Goal: Information Seeking & Learning: Learn about a topic

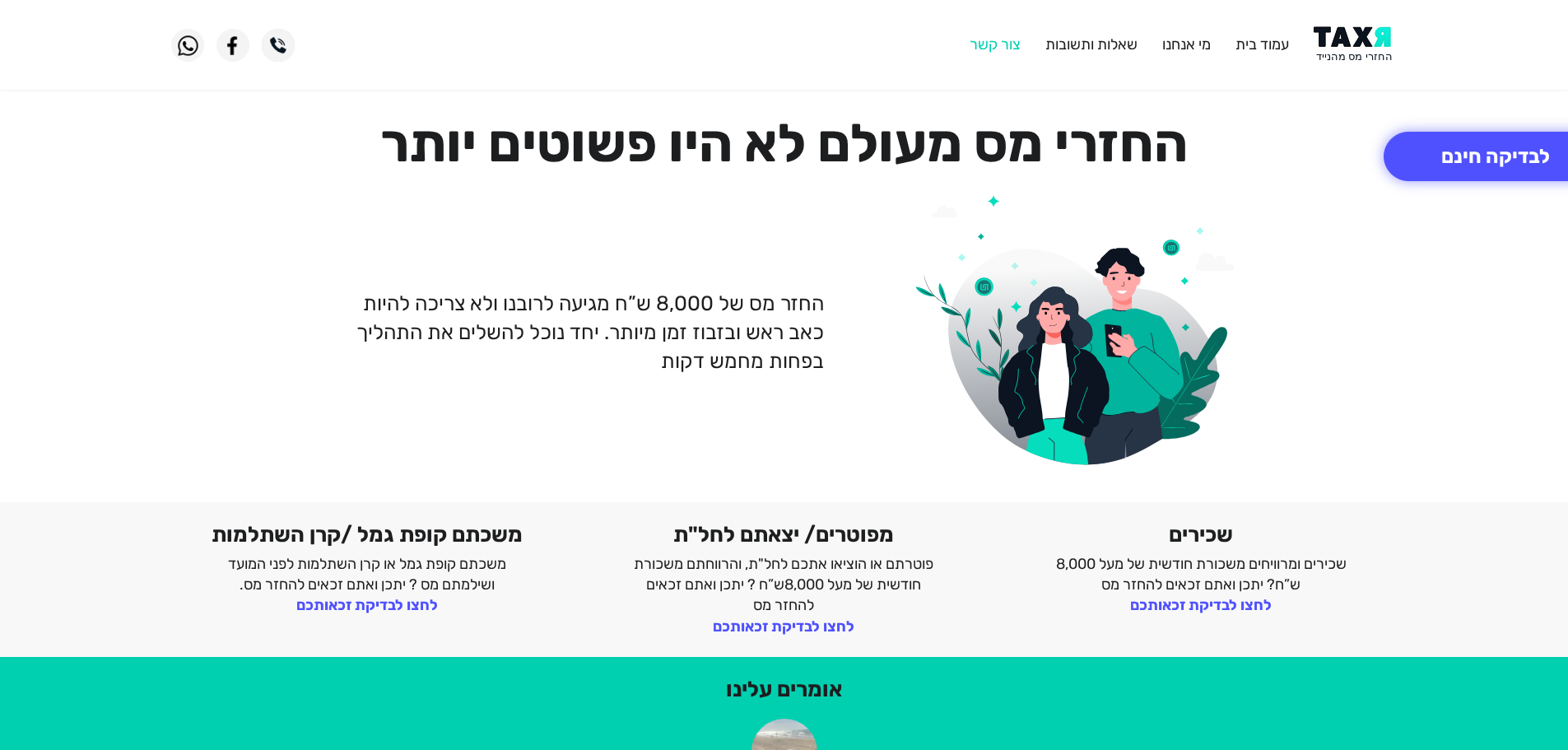
click at [989, 43] on link "צור קשר" at bounding box center [995, 45] width 51 height 18
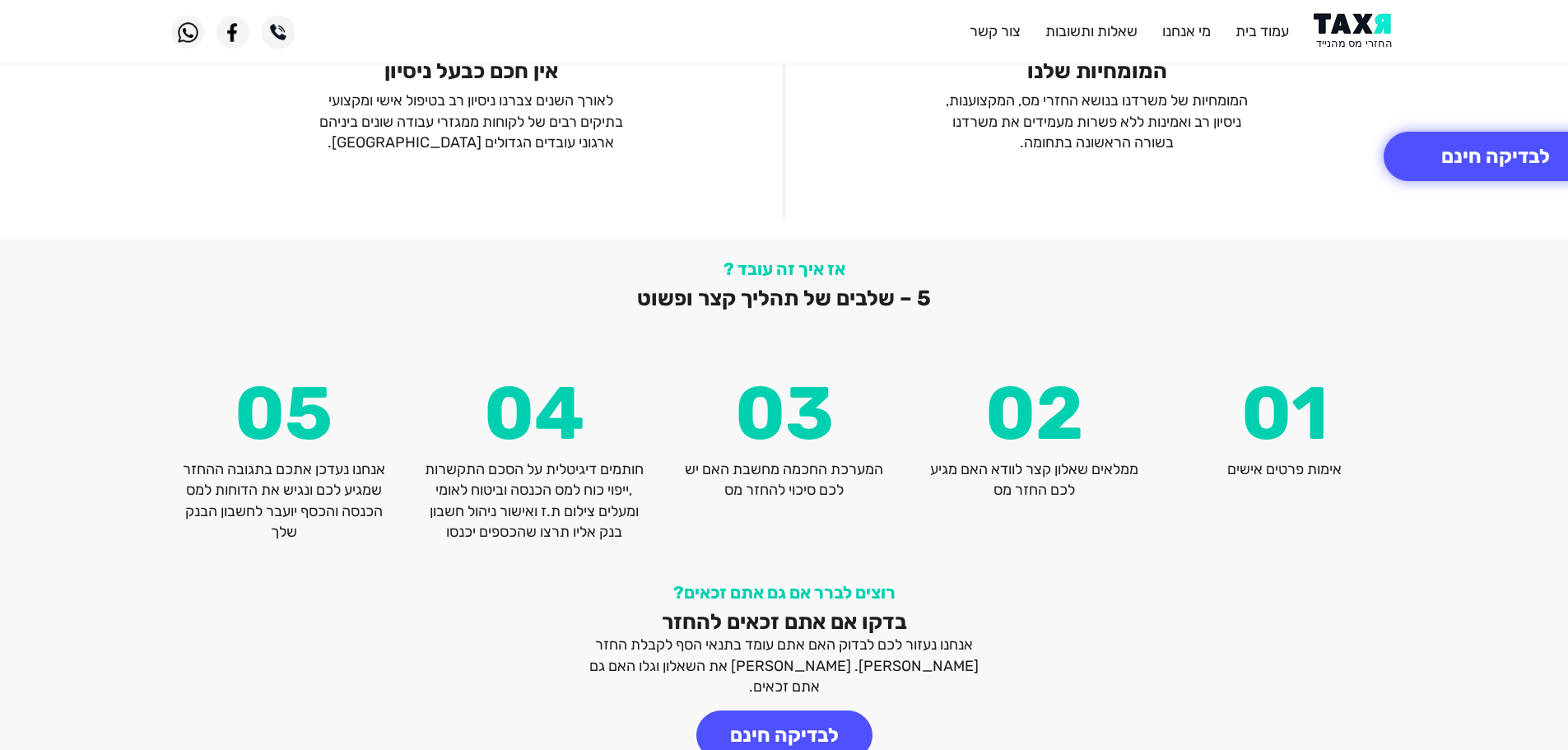
scroll to position [2163, 0]
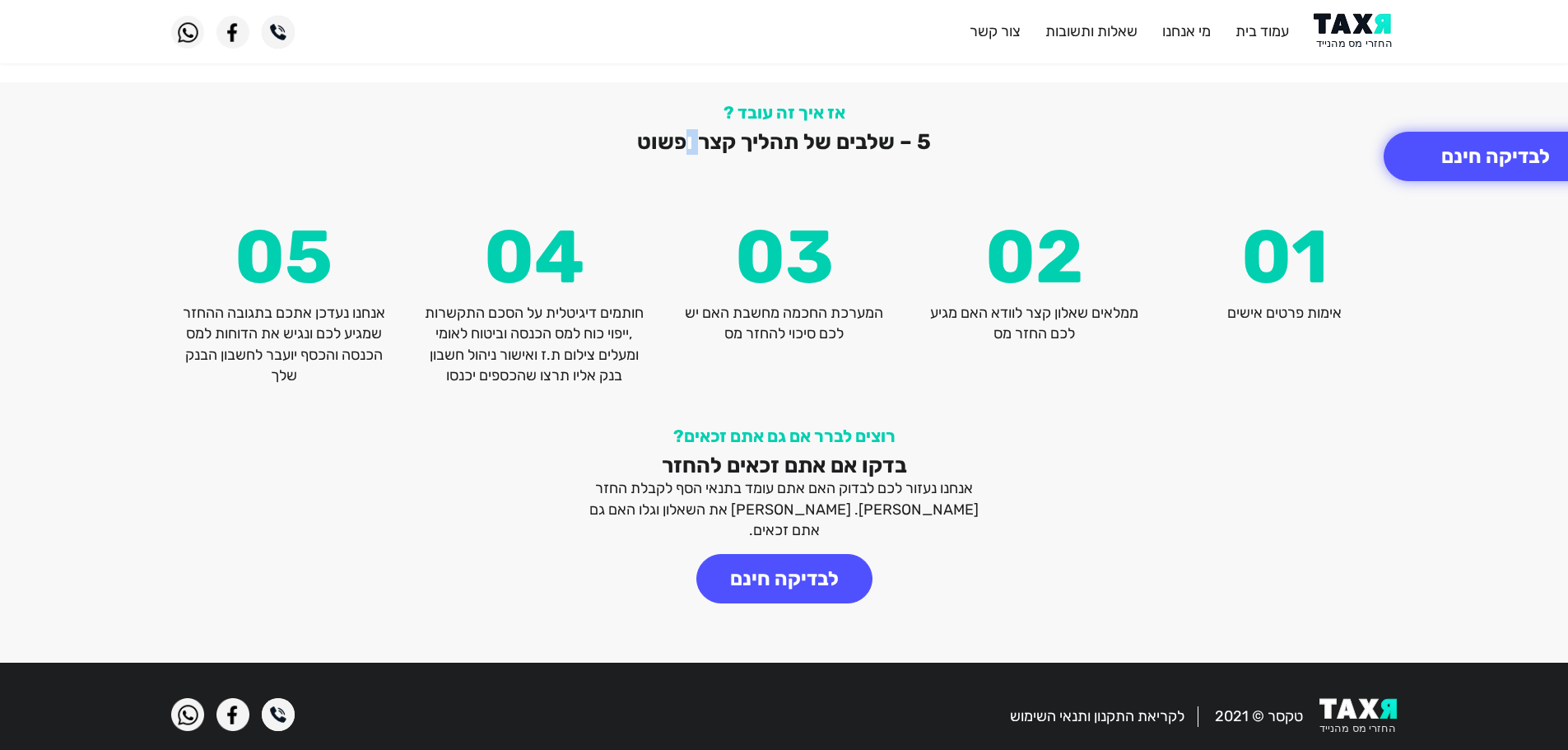
drag, startPoint x: 700, startPoint y: 140, endPoint x: 724, endPoint y: 140, distance: 24.0
click at [705, 140] on h2 "5 – שלבים של תהליך קצר ופשוט" at bounding box center [784, 142] width 1226 height 26
click at [749, 140] on h2 "5 – שלבים של תהליך קצר ופשוט" at bounding box center [784, 142] width 1226 height 26
drag, startPoint x: 740, startPoint y: 463, endPoint x: 787, endPoint y: 460, distance: 47.1
click at [753, 463] on h2 "בדקו אם אתם זכאים להחזר" at bounding box center [784, 465] width 417 height 26
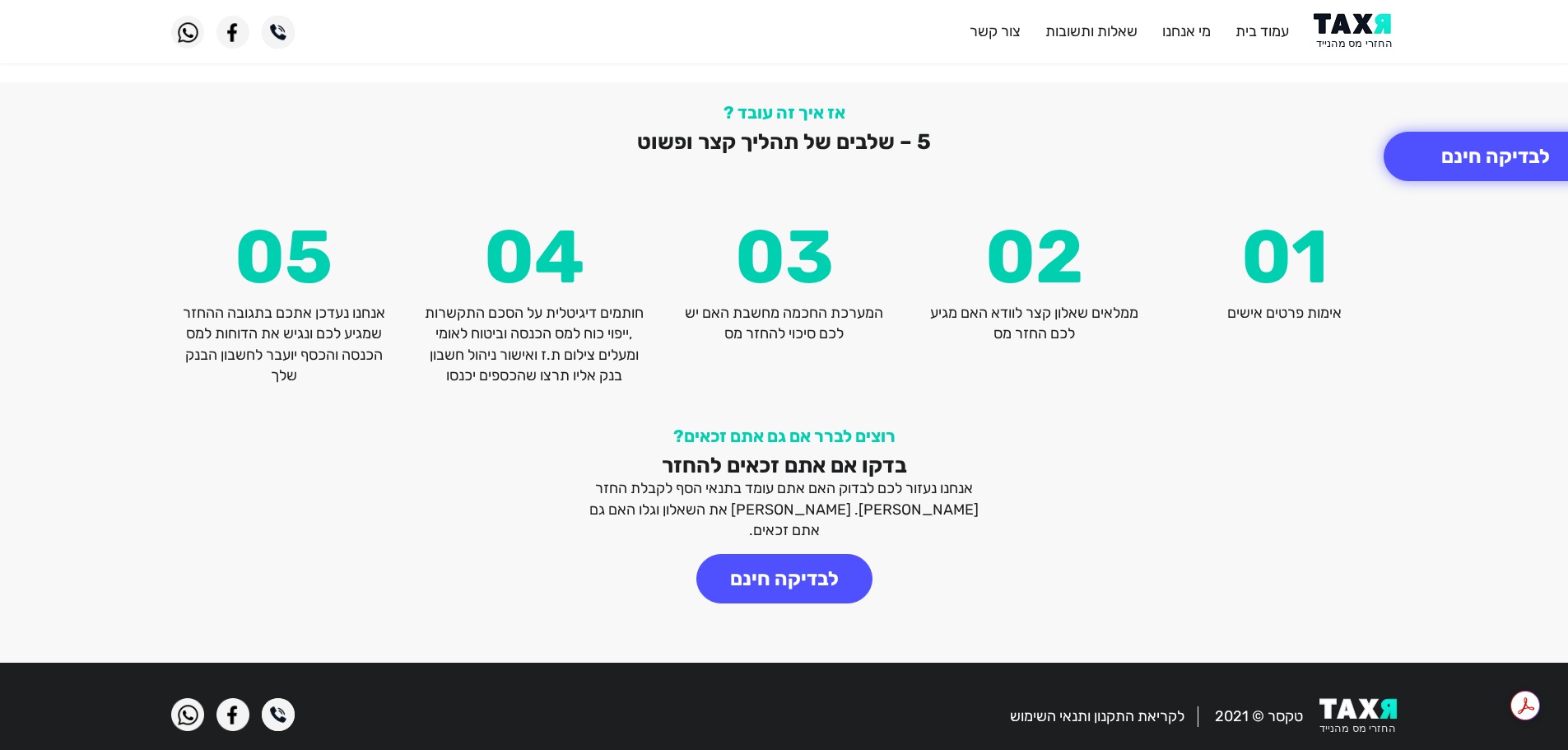
click at [790, 459] on h2 "בדקו אם אתם זכאים להחזר" at bounding box center [784, 465] width 417 height 26
drag, startPoint x: 337, startPoint y: 507, endPoint x: 296, endPoint y: 502, distance: 41.3
click at [330, 507] on div "רוצים לברר אם גם אתם זכאים? בדקו אם אתם זכאים להחזר אנחנו נעזור לכם לבדוק האם א…" at bounding box center [784, 534] width 1251 height 218
drag, startPoint x: 292, startPoint y: 502, endPoint x: 218, endPoint y: 490, distance: 75.0
click at [278, 502] on div "רוצים לברר אם גם אתם זכאים? בדקו אם אתם זכאים להחזר אנחנו נעזור לכם לבדוק האם א…" at bounding box center [784, 534] width 1251 height 218
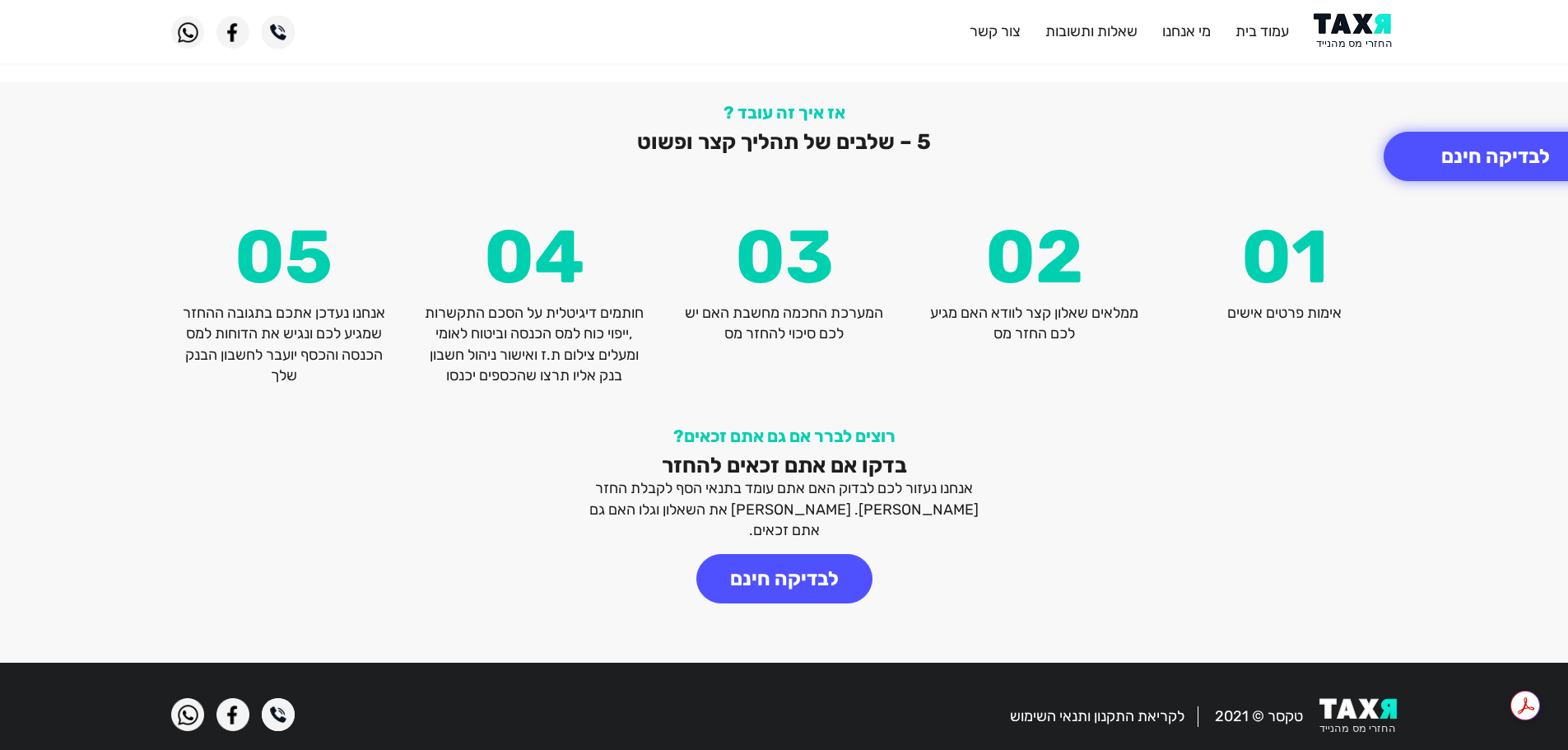
drag, startPoint x: 218, startPoint y: 490, endPoint x: 167, endPoint y: 483, distance: 51.5
click at [214, 490] on div "רוצים לברר אם גם אתם זכאים? בדקו אם אתם זכאים להחזר אנחנו נעזור לכם לבדוק האם א…" at bounding box center [784, 534] width 1251 height 218
click at [149, 468] on div "רוצים לברר אם גם אתם זכאים? בדקו אם אתם זכאים להחזר אנחנו נעזור לכם לבדוק האם א…" at bounding box center [784, 533] width 1568 height 257
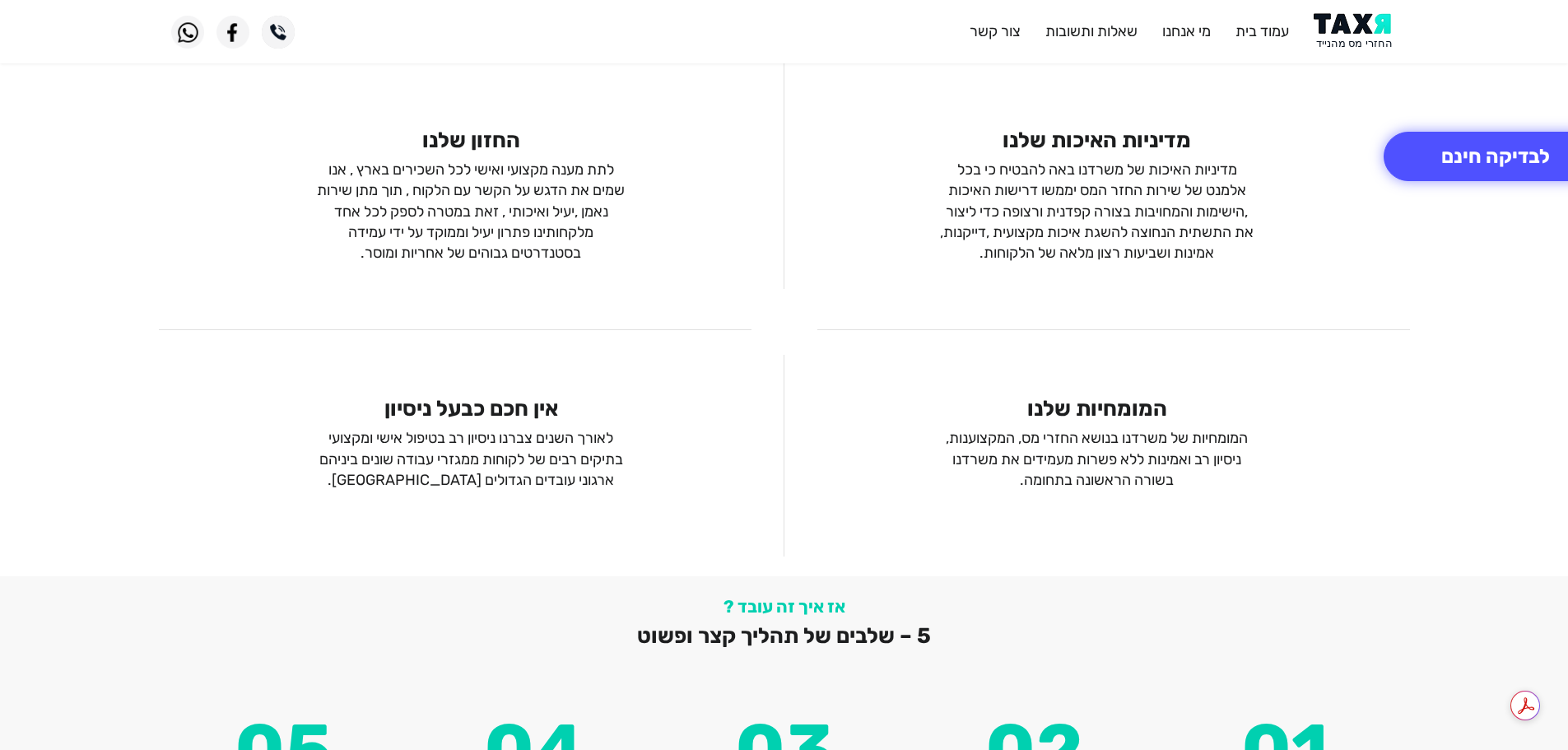
scroll to position [1586, 0]
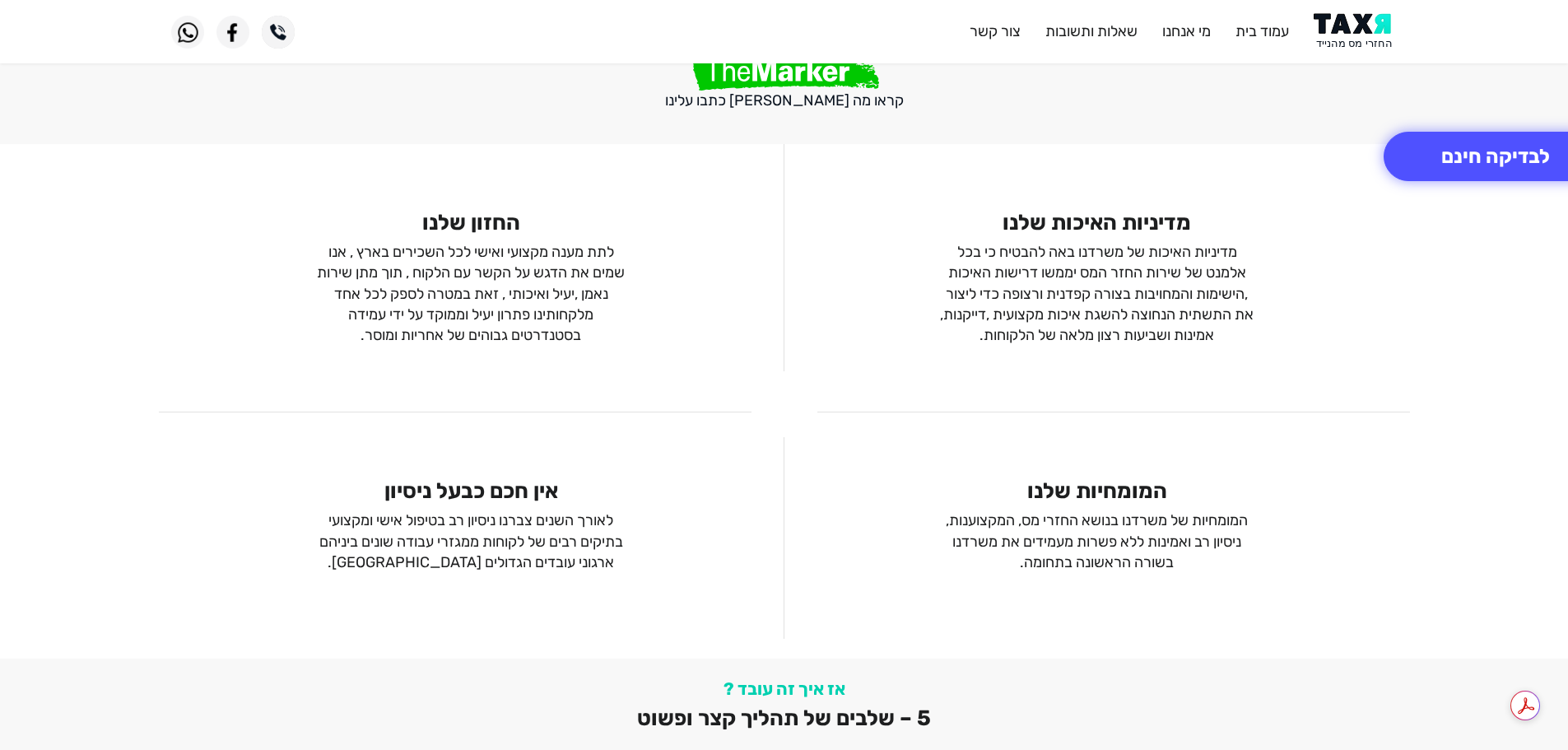
click at [185, 31] on img at bounding box center [188, 32] width 33 height 33
click at [186, 35] on img at bounding box center [188, 32] width 33 height 33
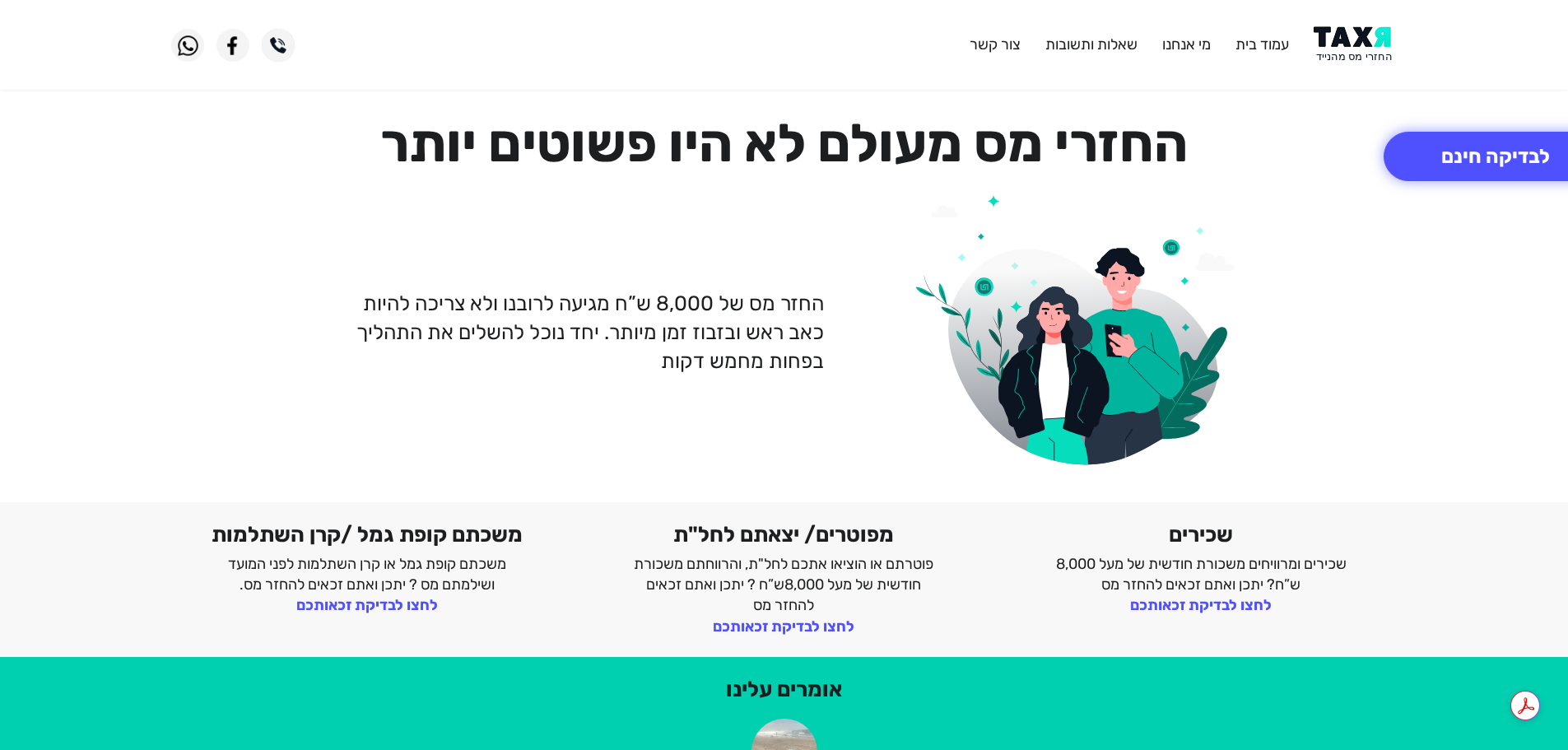
click at [184, 48] on img at bounding box center [188, 46] width 33 height 33
